Goal: Download file/media

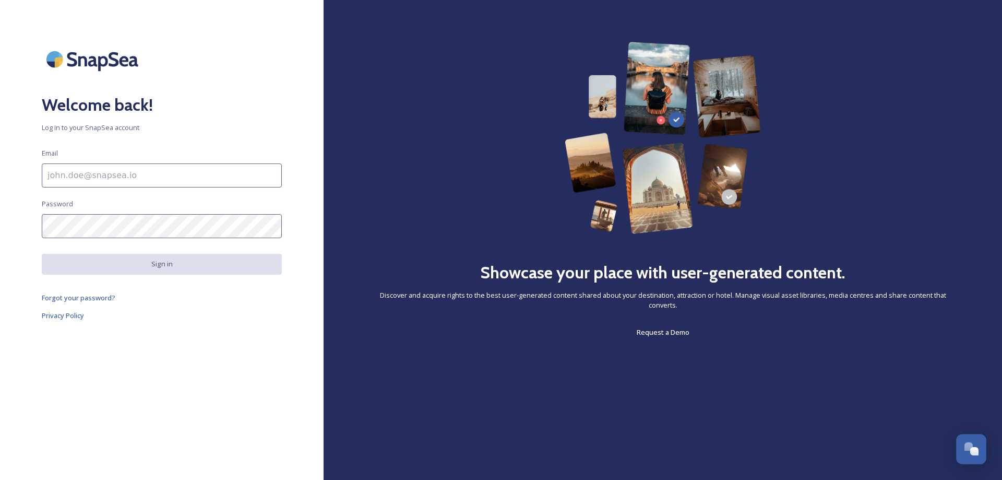
type input "[EMAIL_ADDRESS][DOMAIN_NAME]"
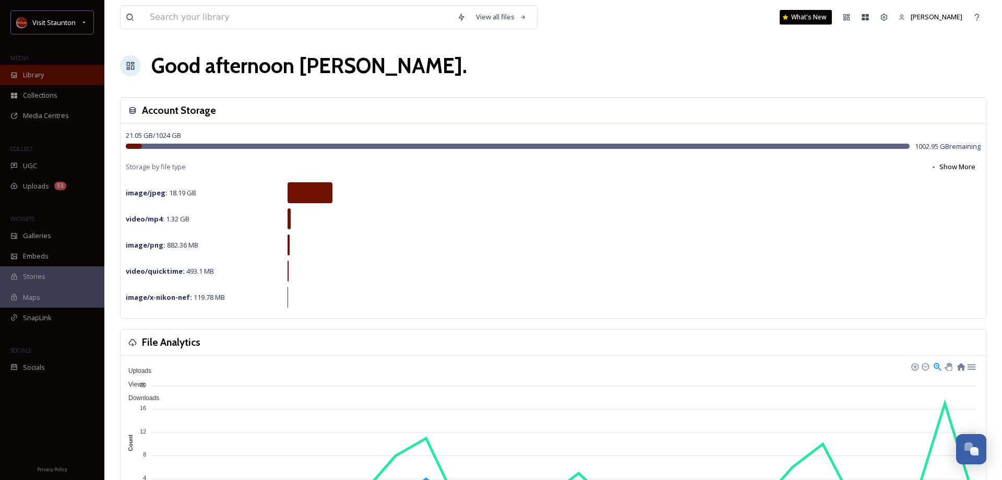
click at [56, 74] on div "Library" at bounding box center [52, 75] width 104 height 20
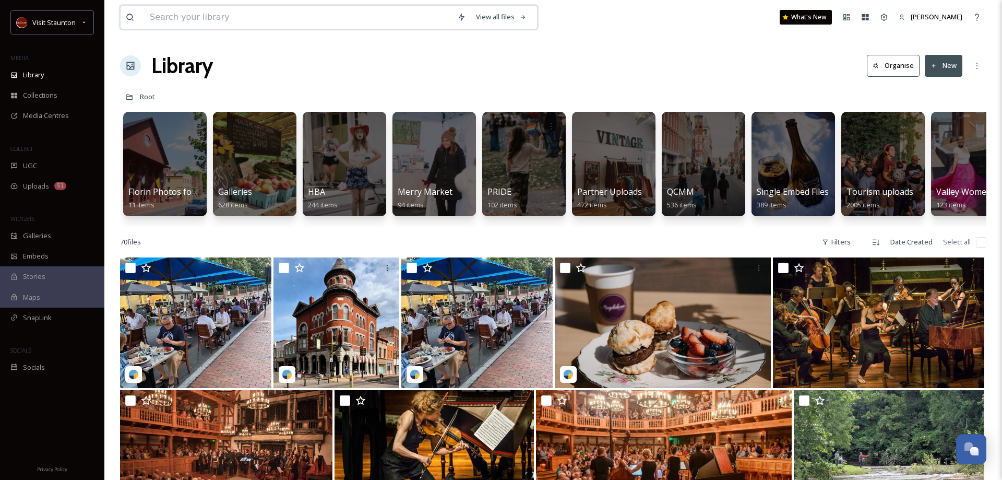
click at [202, 22] on input at bounding box center [298, 17] width 307 height 23
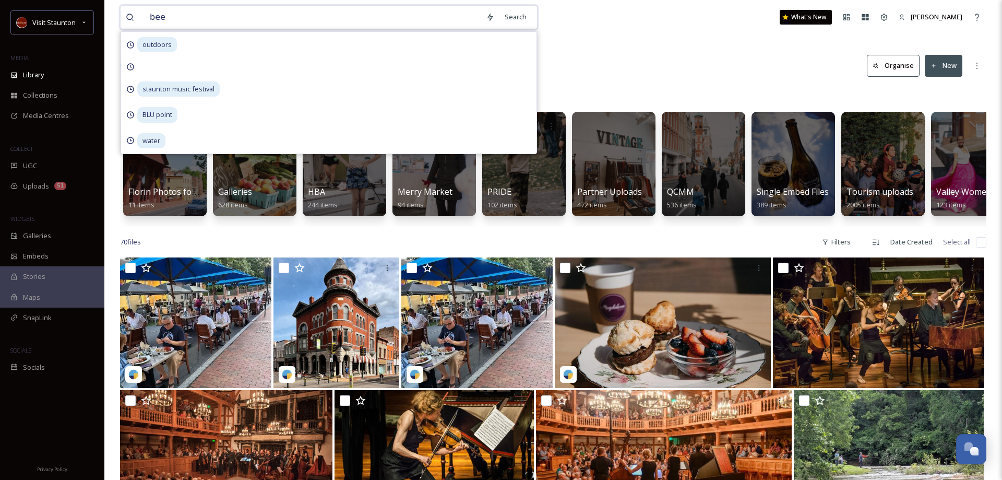
type input "beer"
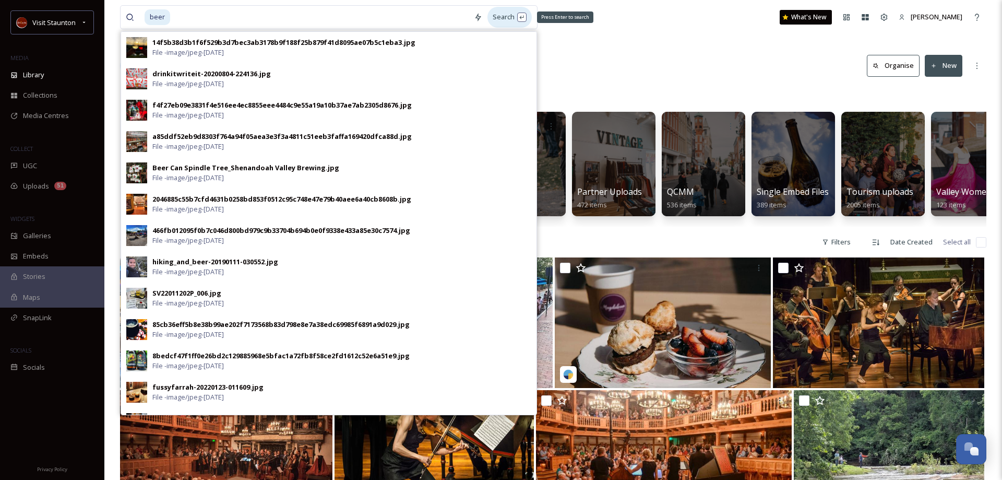
click at [519, 23] on div "Search Press Enter to search" at bounding box center [509, 17] width 44 height 20
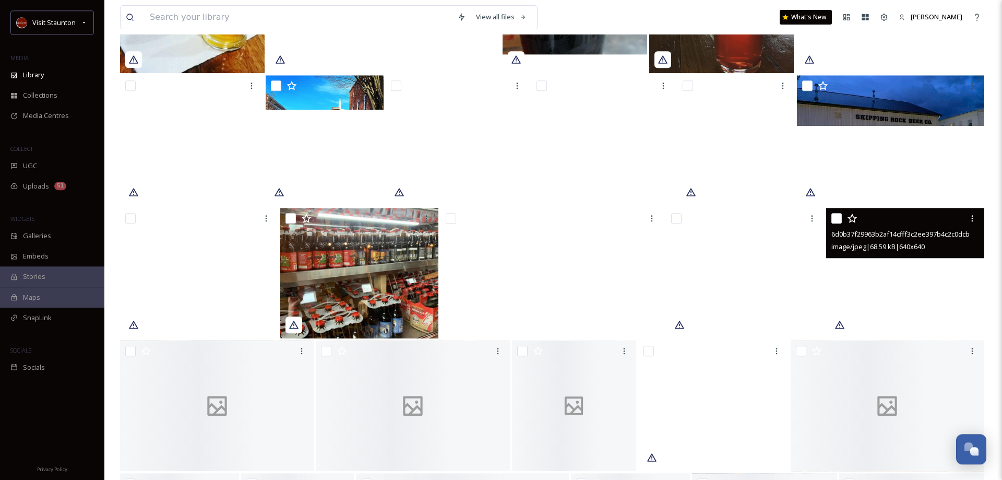
scroll to position [1650, 0]
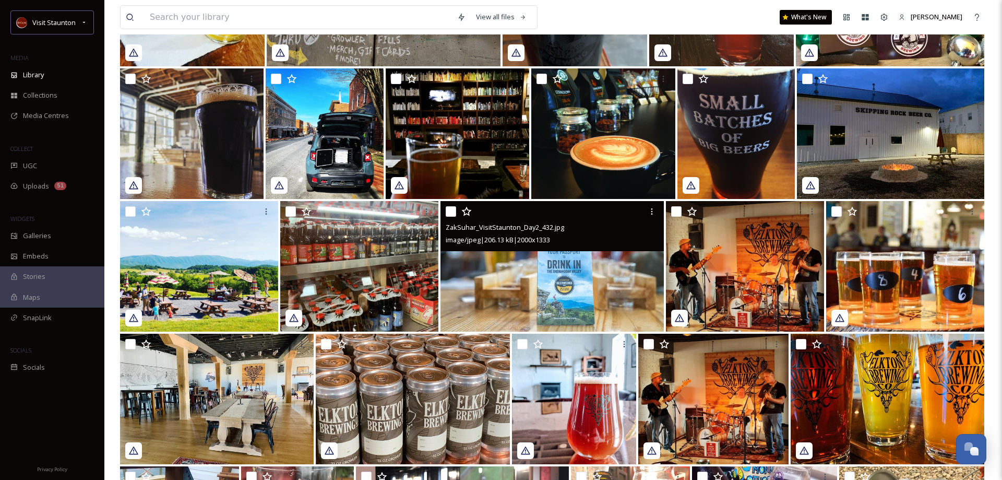
click at [556, 289] on img at bounding box center [551, 266] width 223 height 130
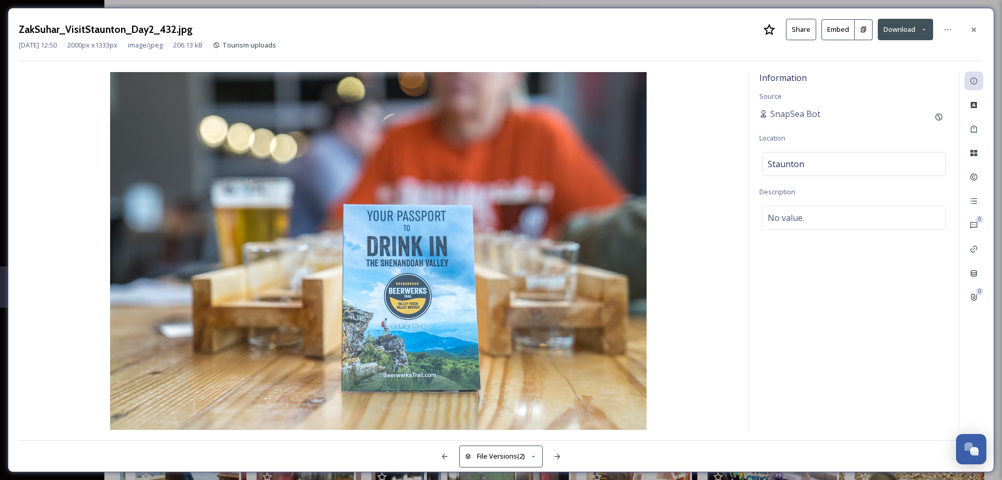
click at [900, 31] on button "Download" at bounding box center [905, 29] width 55 height 21
click at [891, 53] on span "Download Original (2000 x 1333)" at bounding box center [878, 54] width 99 height 10
click at [973, 32] on icon at bounding box center [973, 30] width 8 height 8
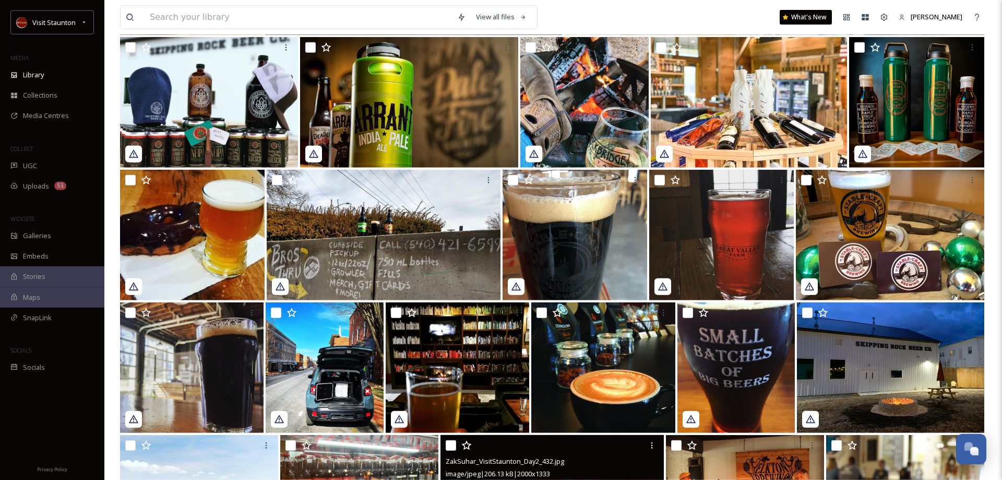
scroll to position [1156, 0]
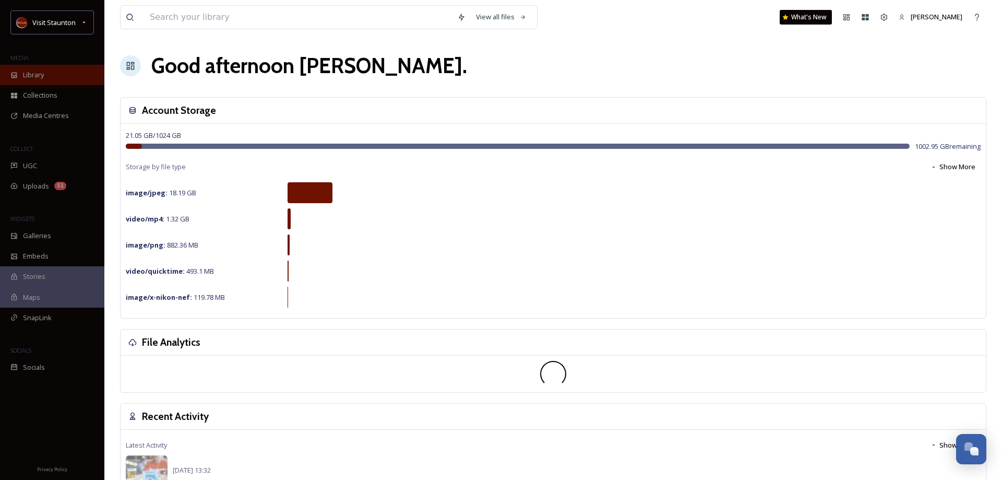
click at [39, 76] on span "Library" at bounding box center [33, 75] width 21 height 10
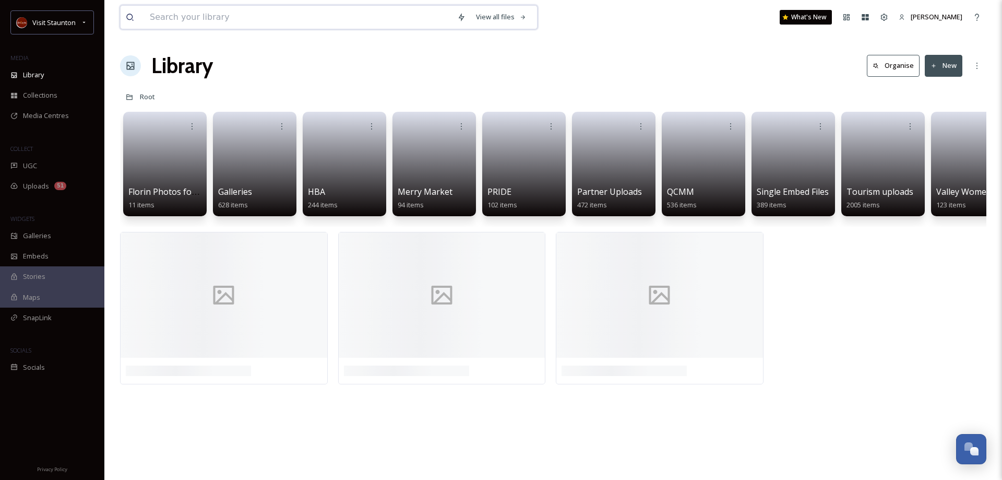
click at [183, 19] on input at bounding box center [298, 17] width 307 height 23
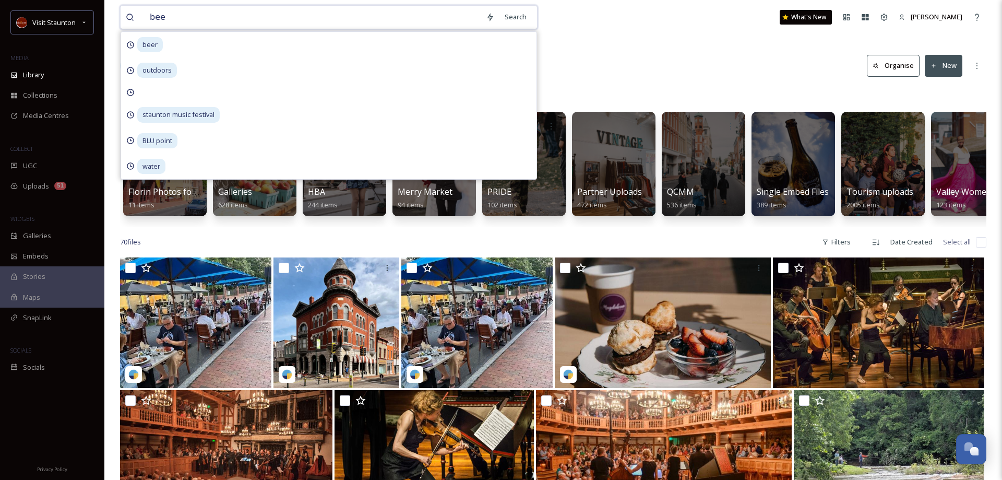
type input "beer"
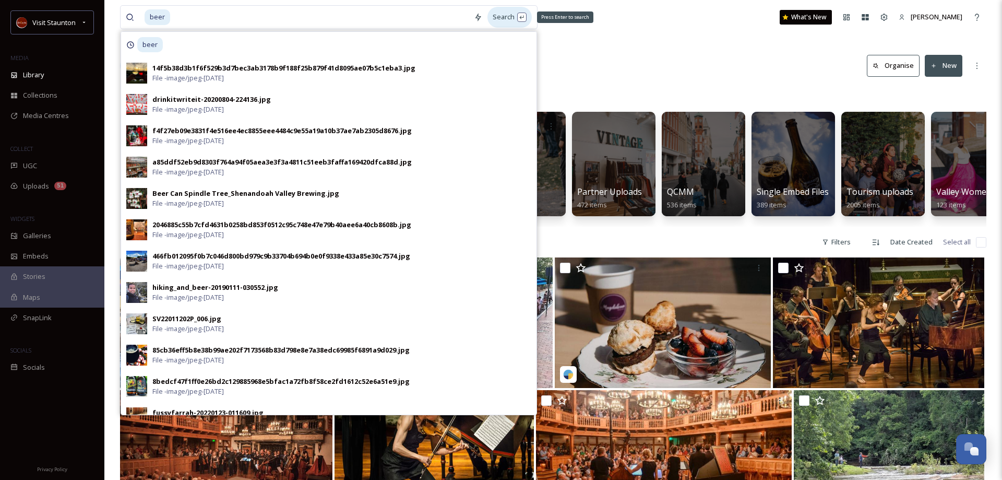
click at [507, 17] on div "Search Press Enter to search" at bounding box center [509, 17] width 44 height 20
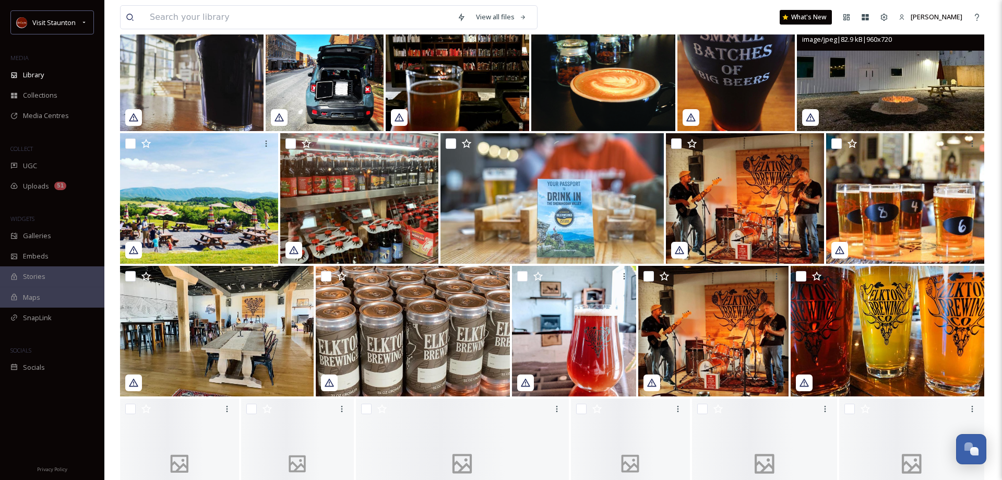
scroll to position [1756, 0]
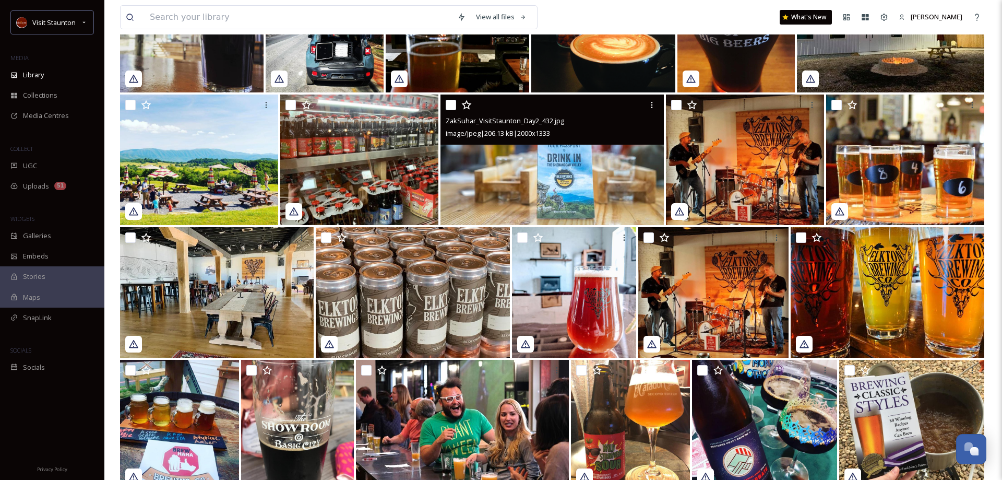
click at [450, 104] on input "checkbox" at bounding box center [451, 105] width 10 height 10
checkbox input "true"
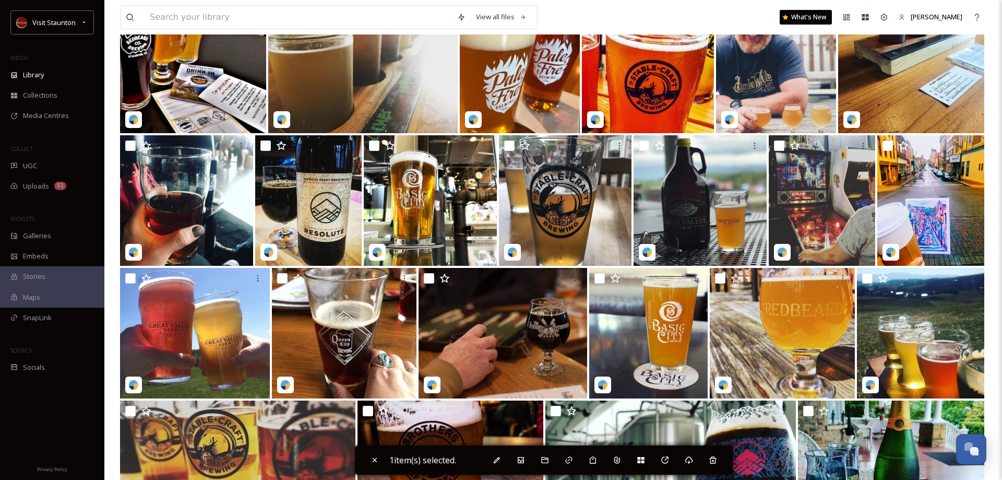
scroll to position [5056, 0]
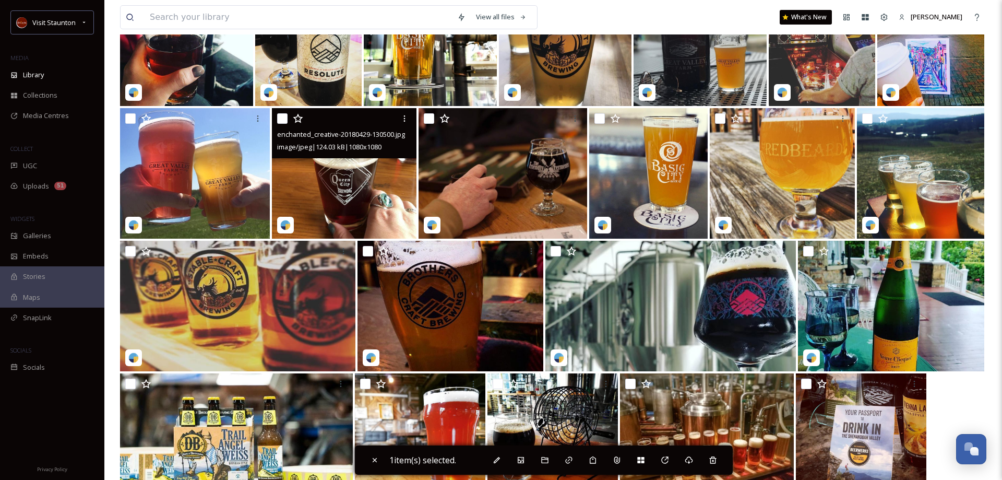
click at [283, 115] on input "checkbox" at bounding box center [282, 118] width 10 height 10
checkbox input "true"
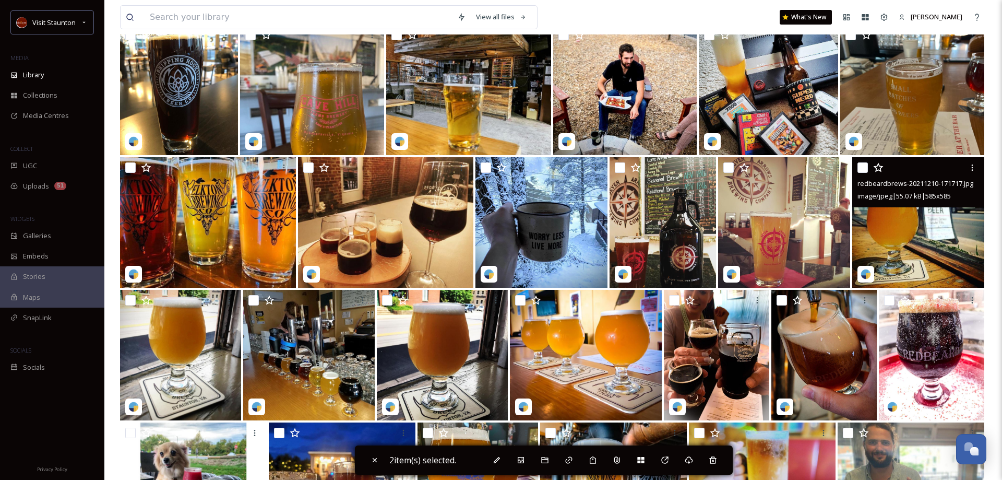
scroll to position [2753, 0]
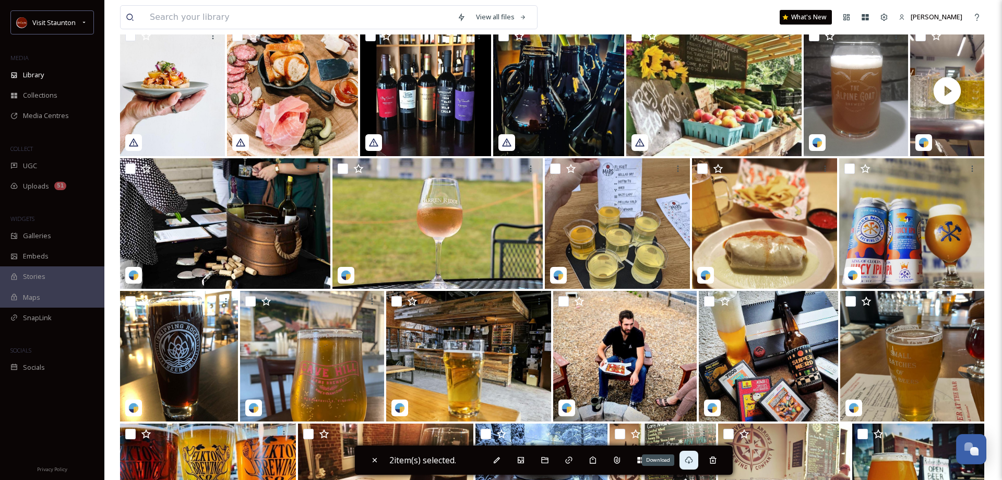
click at [688, 457] on icon at bounding box center [689, 460] width 8 height 8
